Goal: Obtain resource: Download file/media

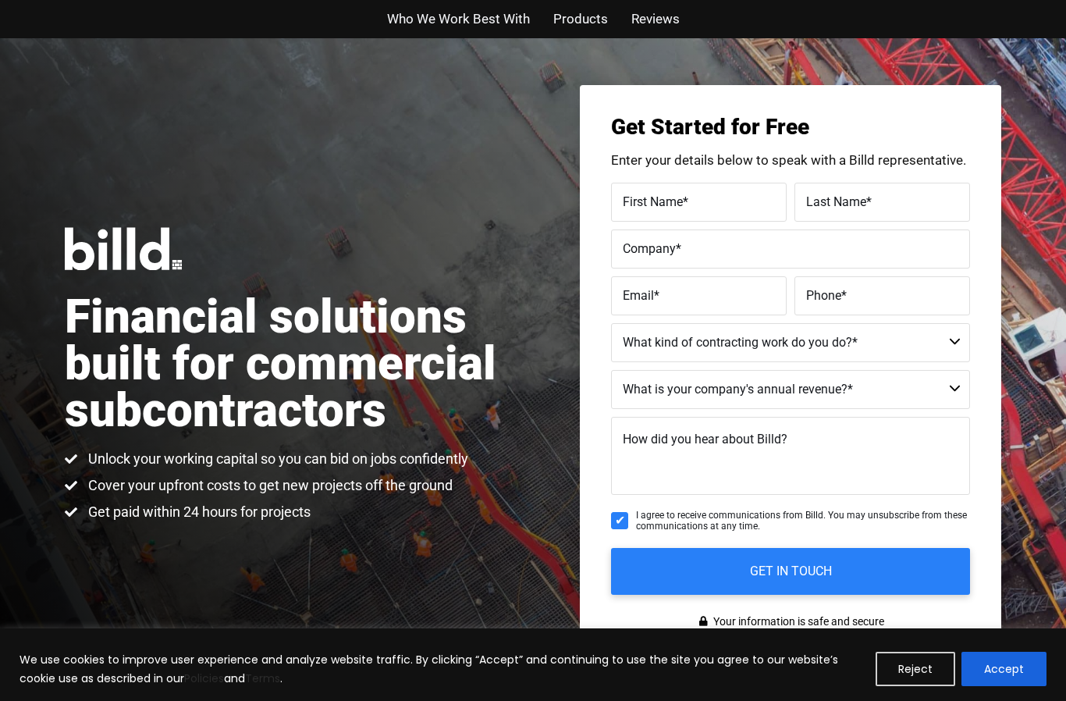
scroll to position [-2, 0]
click at [1016, 660] on button "Accept" at bounding box center [1004, 669] width 85 height 34
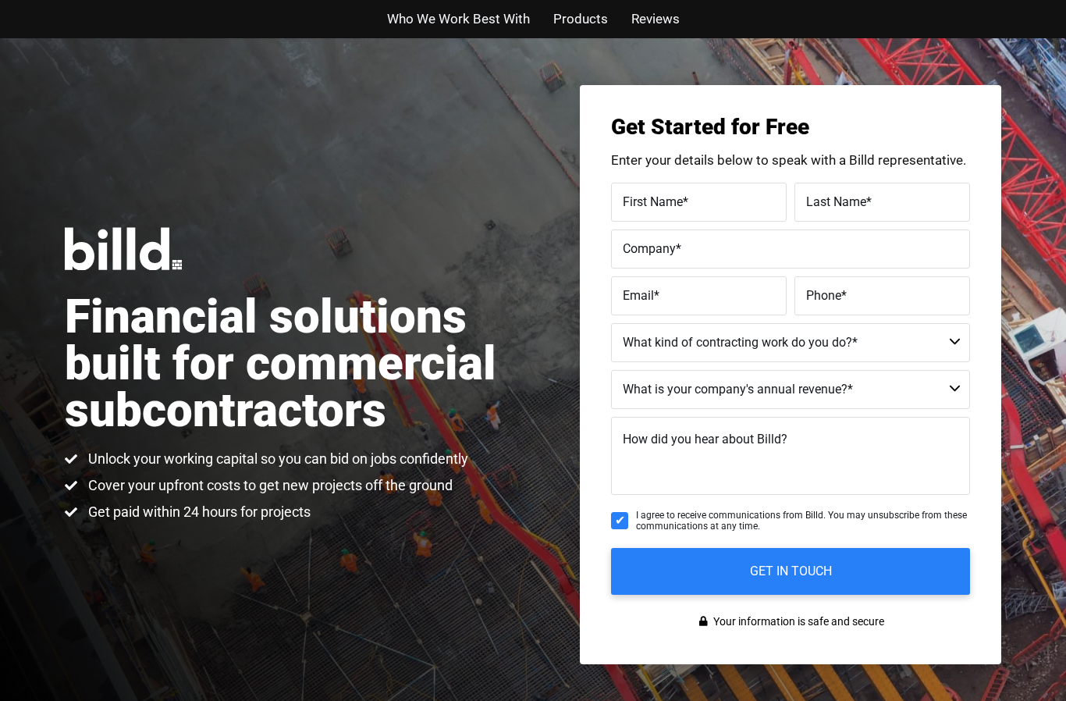
scroll to position [0, 0]
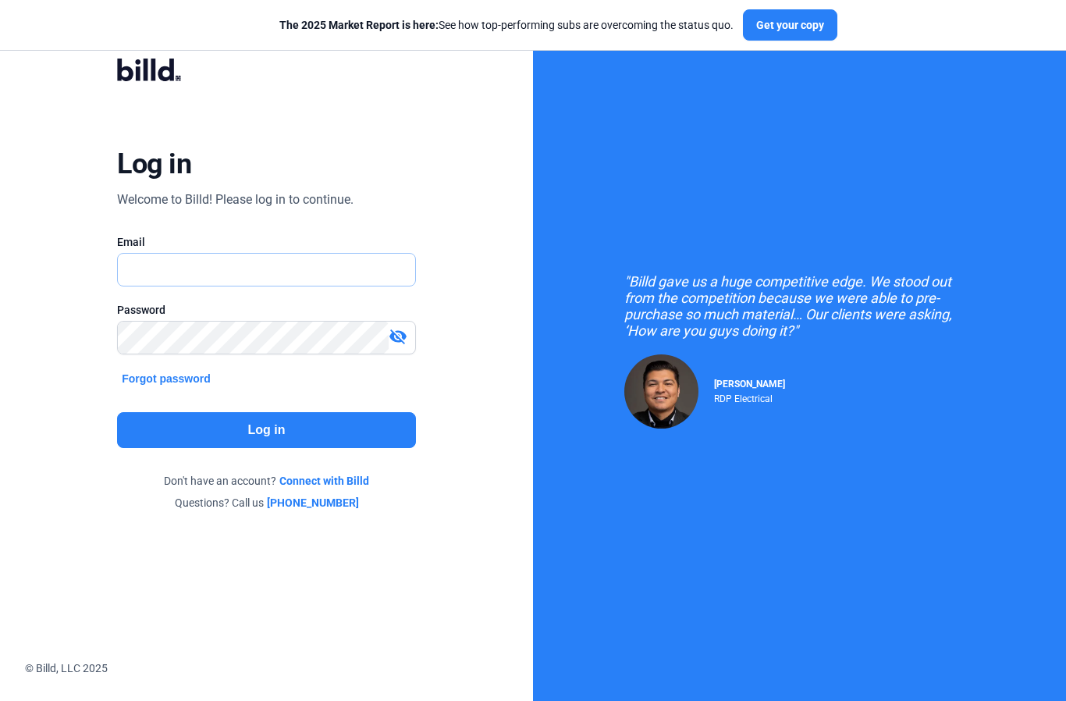
click at [297, 270] on input "text" at bounding box center [258, 270] width 280 height 32
type input "[PERSON_NAME][EMAIL_ADDRESS][DOMAIN_NAME]"
click at [286, 436] on button "Log in" at bounding box center [266, 430] width 299 height 36
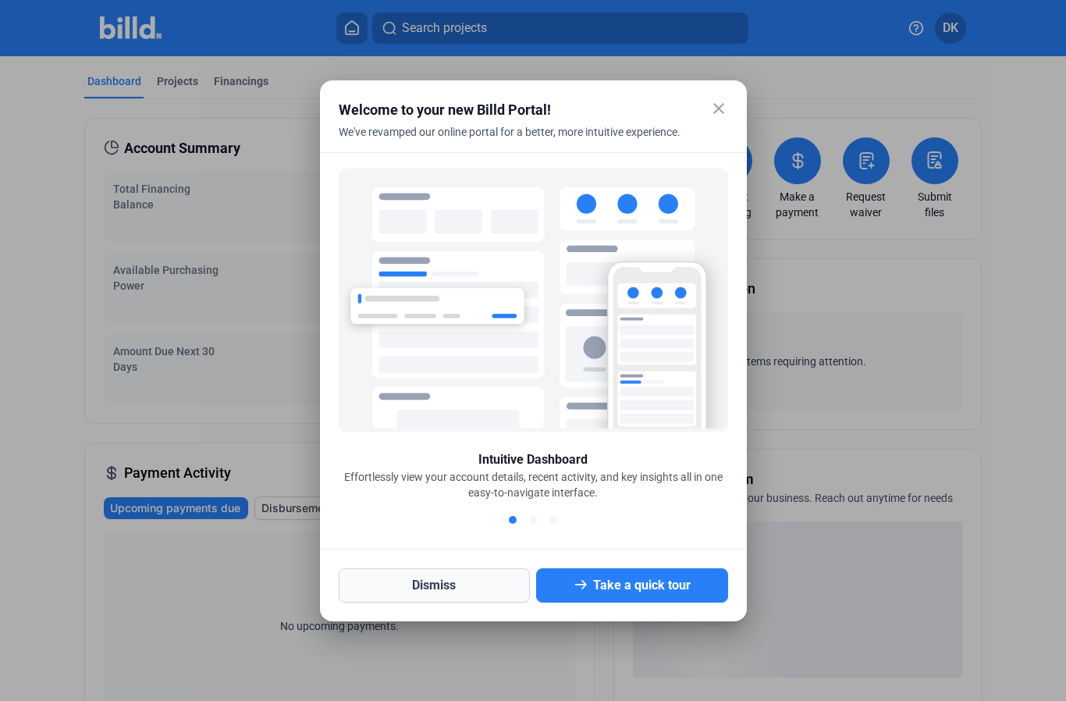
click at [458, 593] on button "Dismiss" at bounding box center [435, 585] width 192 height 34
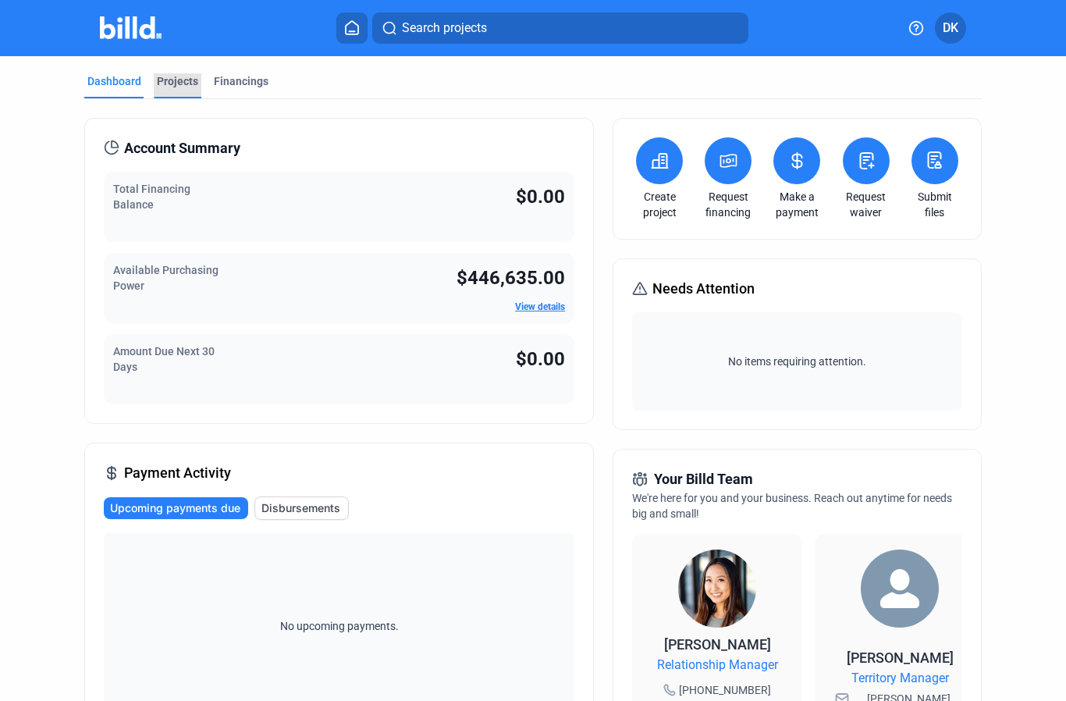
click at [176, 84] on div "Projects" at bounding box center [177, 81] width 41 height 16
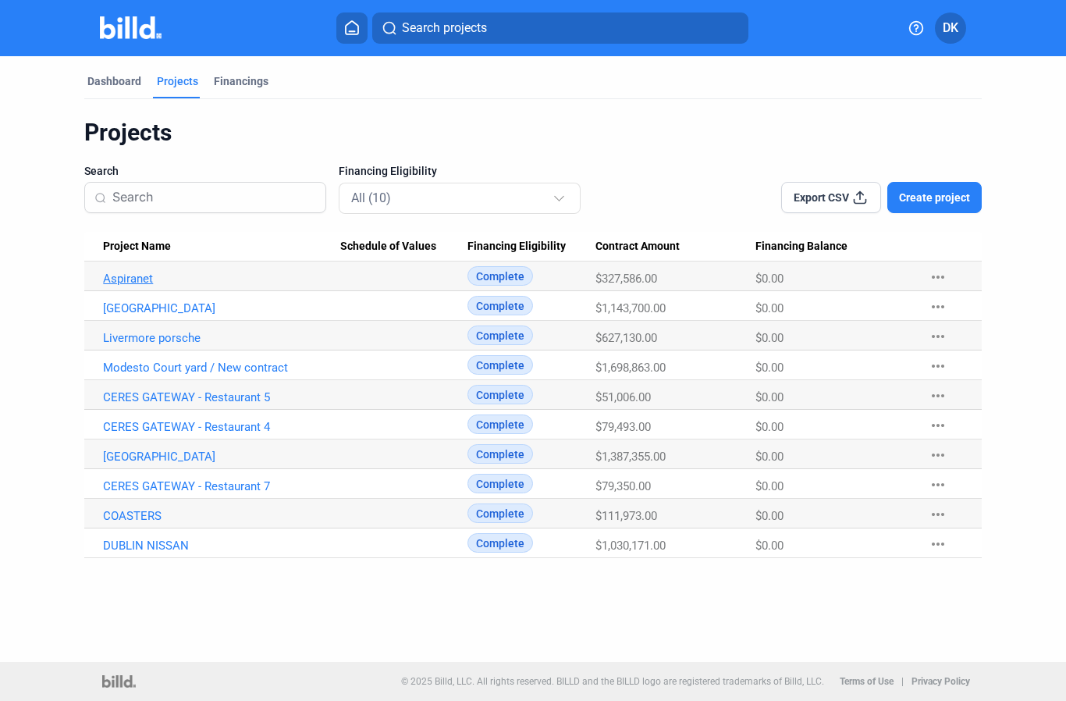
click at [125, 278] on link "Aspiranet" at bounding box center [221, 279] width 237 height 14
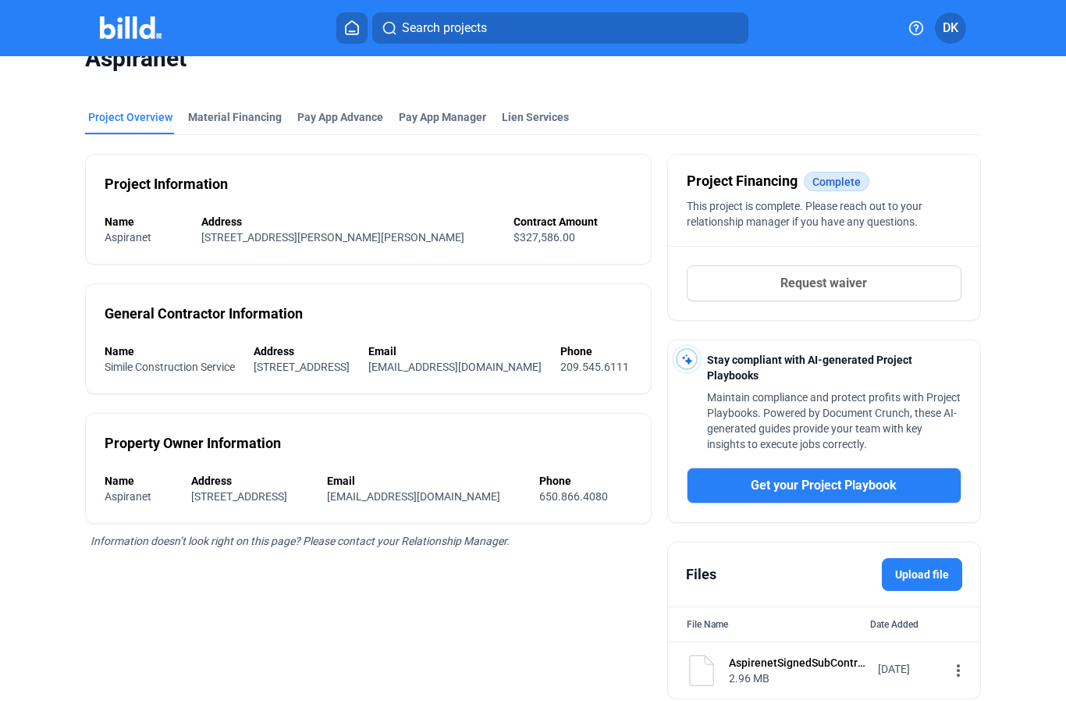
scroll to position [31, 0]
click at [215, 120] on div "Material Financing" at bounding box center [235, 117] width 94 height 16
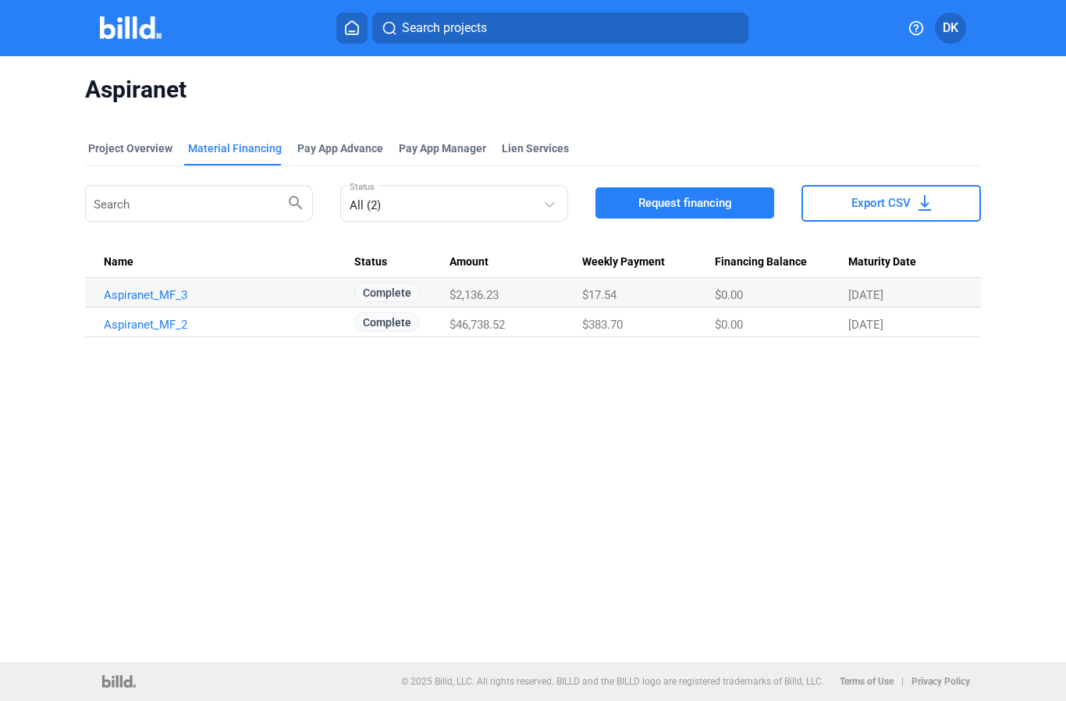
click at [878, 207] on span "Export CSV" at bounding box center [881, 203] width 59 height 16
click at [927, 204] on icon at bounding box center [925, 203] width 12 height 16
click at [117, 144] on div "Project Overview" at bounding box center [130, 149] width 84 height 16
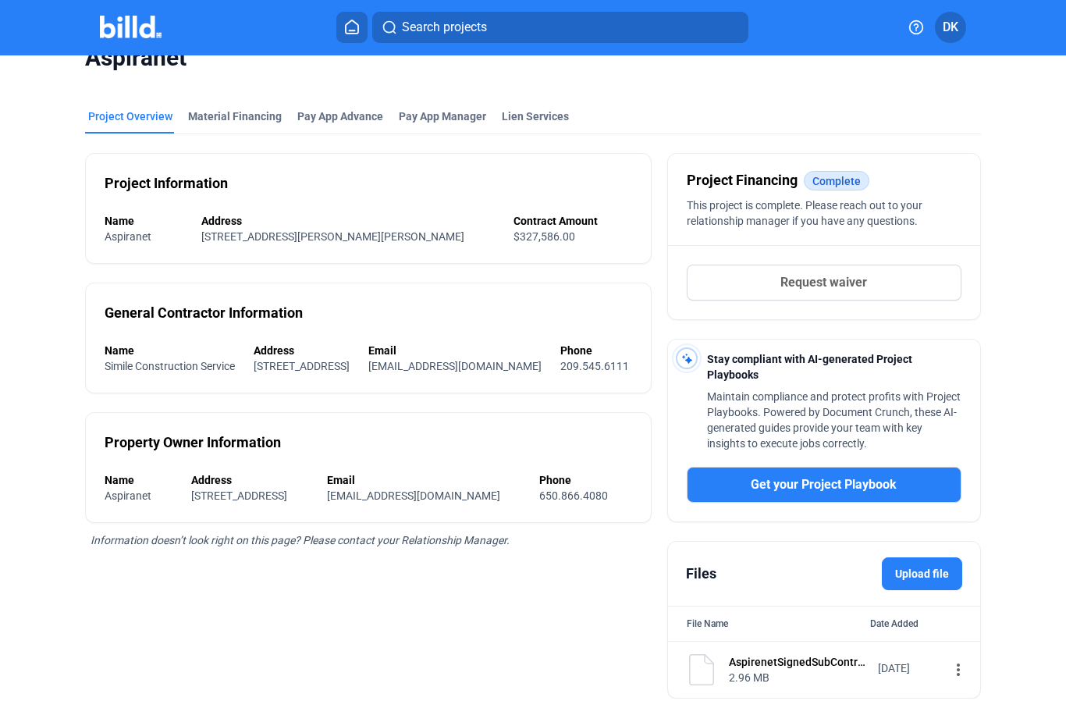
click at [950, 675] on mat-icon "more_vert" at bounding box center [958, 670] width 19 height 19
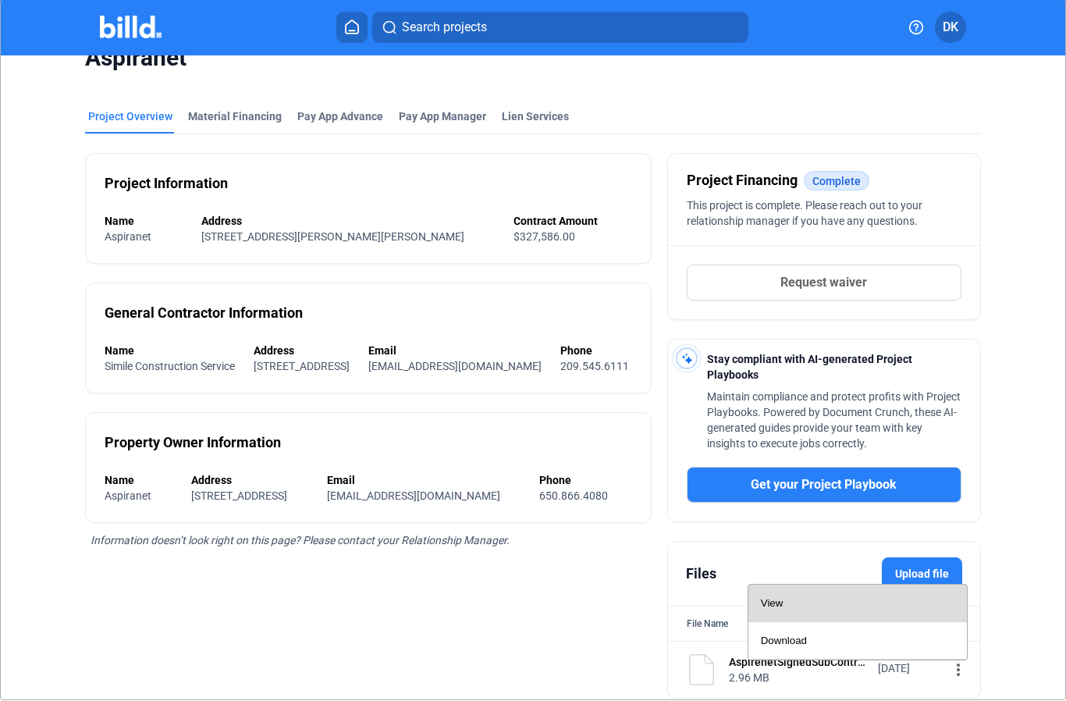
click at [778, 610] on span "View" at bounding box center [772, 604] width 23 height 12
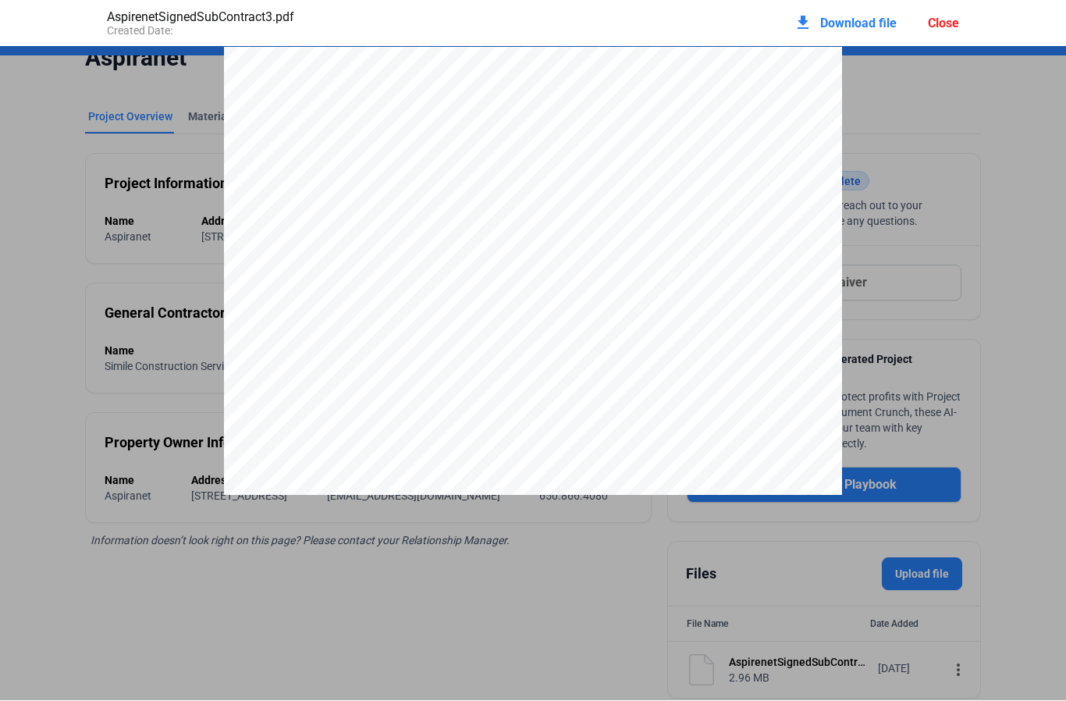
scroll to position [8, 0]
click at [945, 21] on div "Close" at bounding box center [943, 23] width 31 height 15
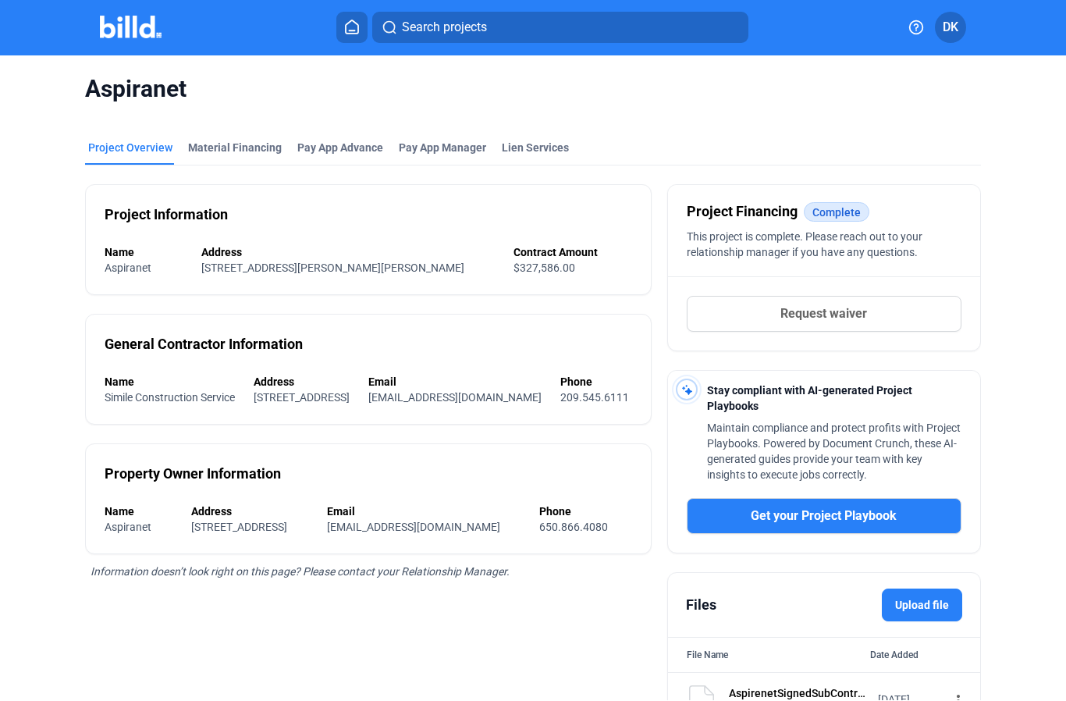
scroll to position [0, 0]
